Goal: Use online tool/utility: Utilize a website feature to perform a specific function

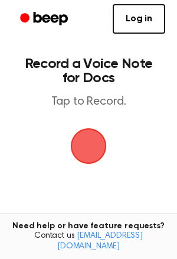
click at [83, 141] on span "button" at bounding box center [88, 145] width 33 height 33
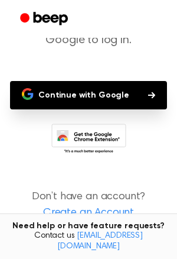
scroll to position [103, 0]
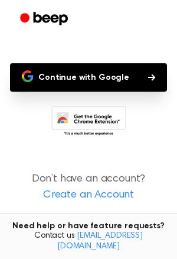
click at [92, 79] on button "Continue with Google" at bounding box center [88, 77] width 157 height 28
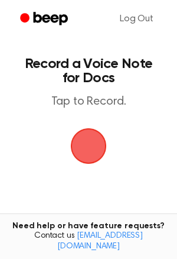
click at [100, 153] on span "button" at bounding box center [89, 146] width 36 height 36
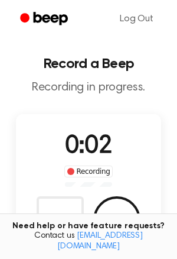
click at [169, 103] on main "Record a Beep Recording in progress. 0:02 Recording Delete Save Tired of copyin…" at bounding box center [88, 208] width 177 height 417
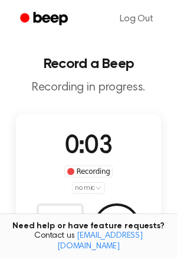
click at [104, 155] on span "0:03" at bounding box center [88, 146] width 47 height 25
click at [132, 80] on p "Recording in progress." at bounding box center [88, 87] width 158 height 15
click at [99, 167] on div "Recording" at bounding box center [88, 172] width 49 height 12
